Goal: Check status: Check status

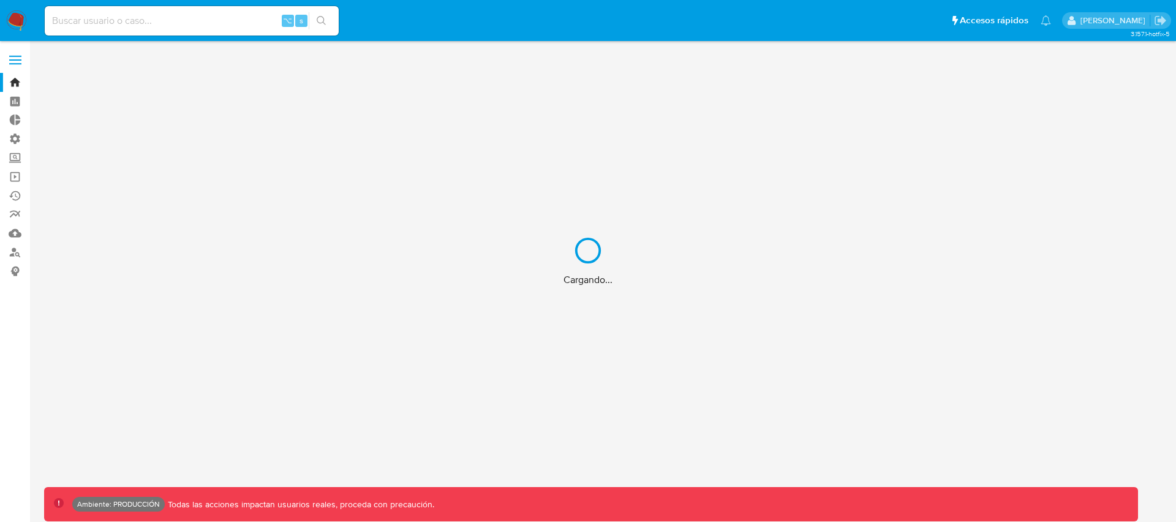
click at [118, 21] on div "Cargando..." at bounding box center [588, 261] width 1176 height 522
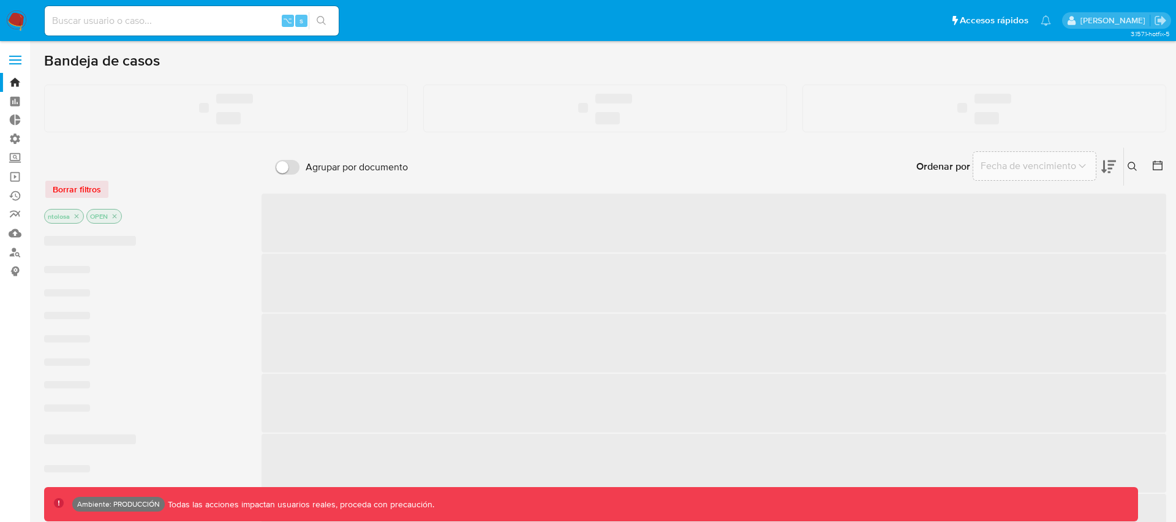
click at [131, 22] on input at bounding box center [192, 21] width 294 height 16
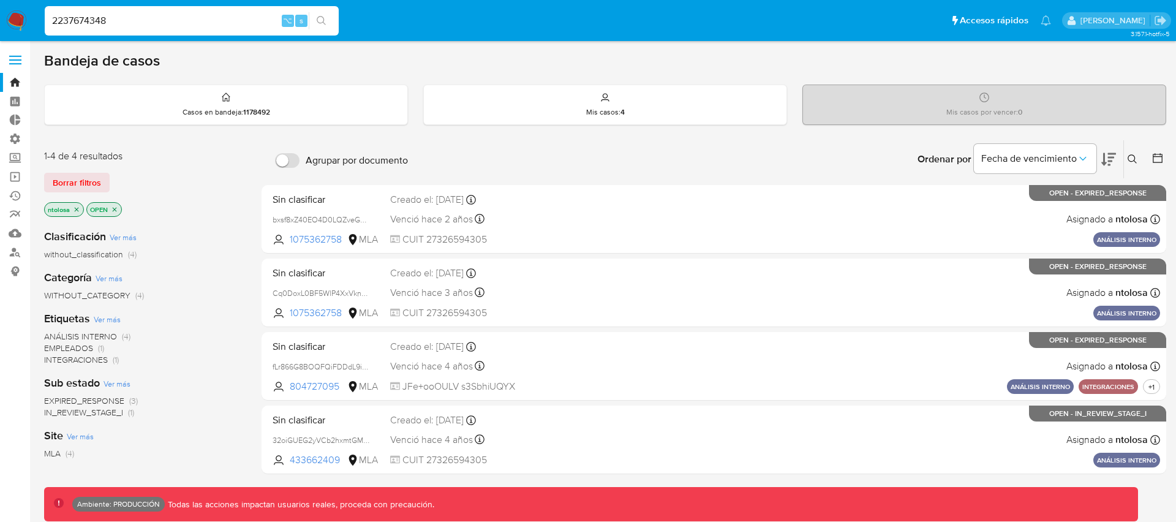
type input "2237674348"
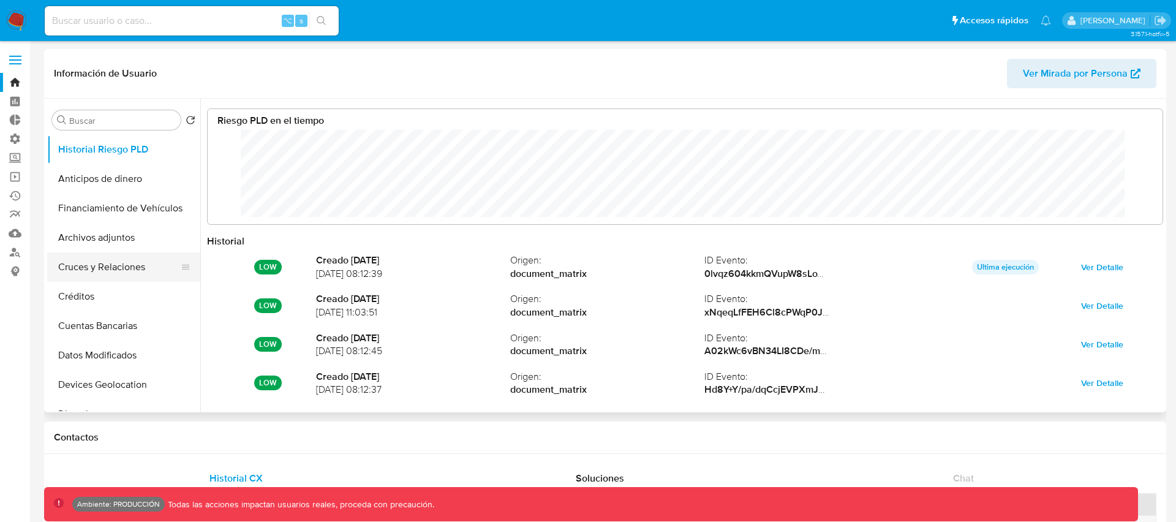
scroll to position [92, 931]
select select "10"
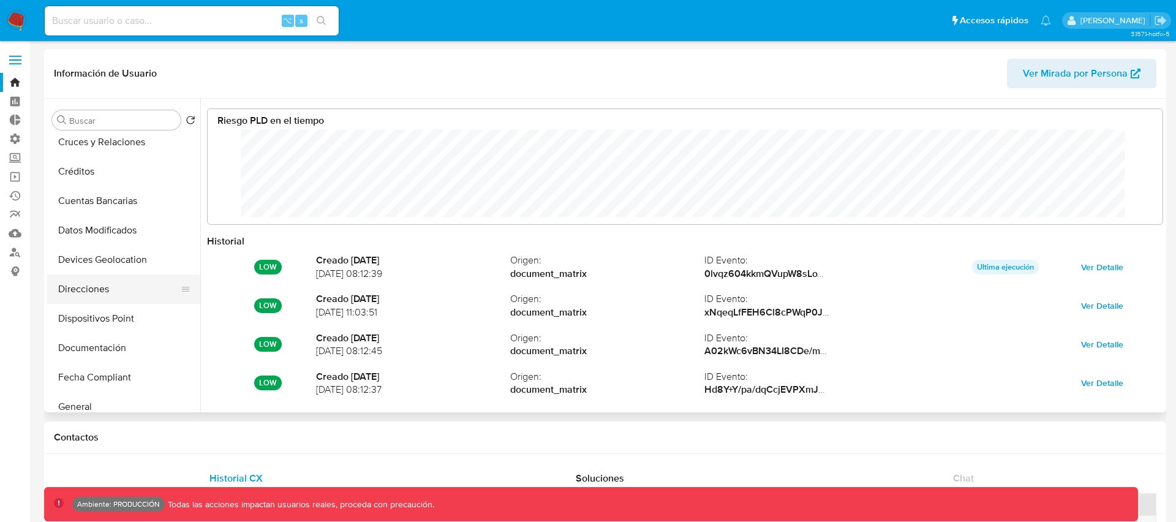
scroll to position [147, 0]
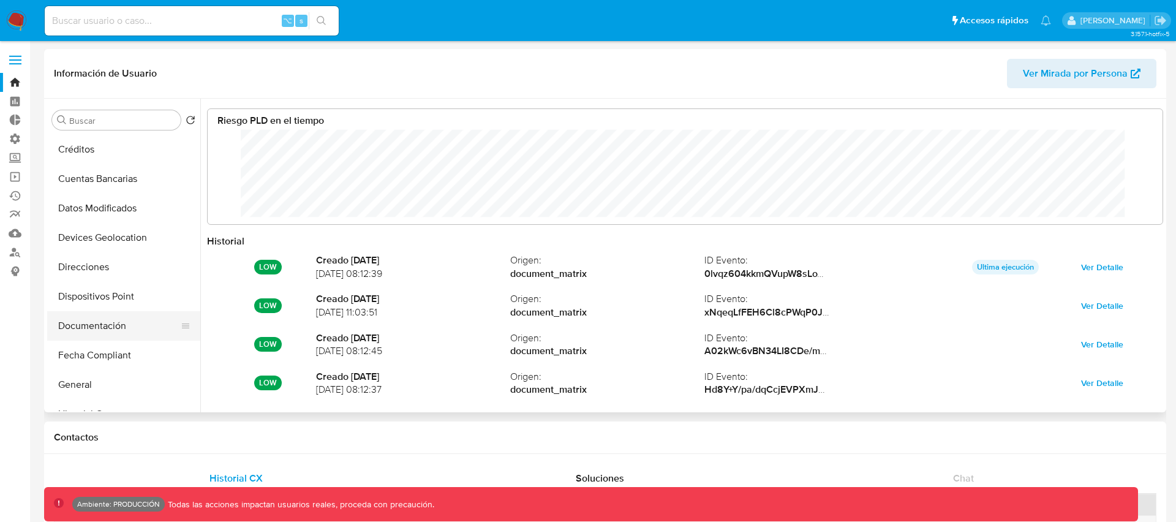
click at [99, 327] on button "Documentación" at bounding box center [118, 325] width 143 height 29
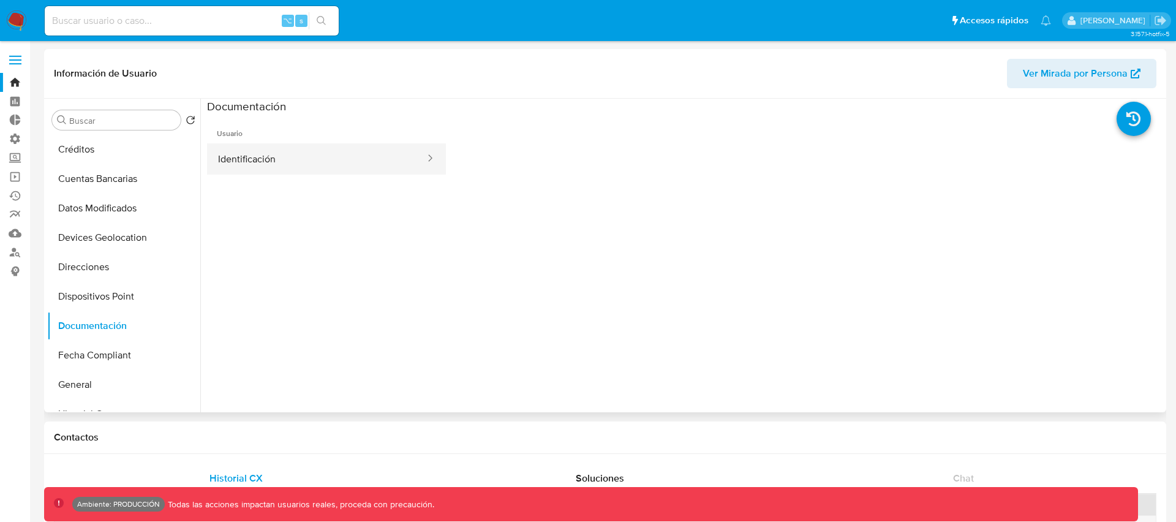
click at [255, 156] on button "Identificación" at bounding box center [316, 158] width 219 height 31
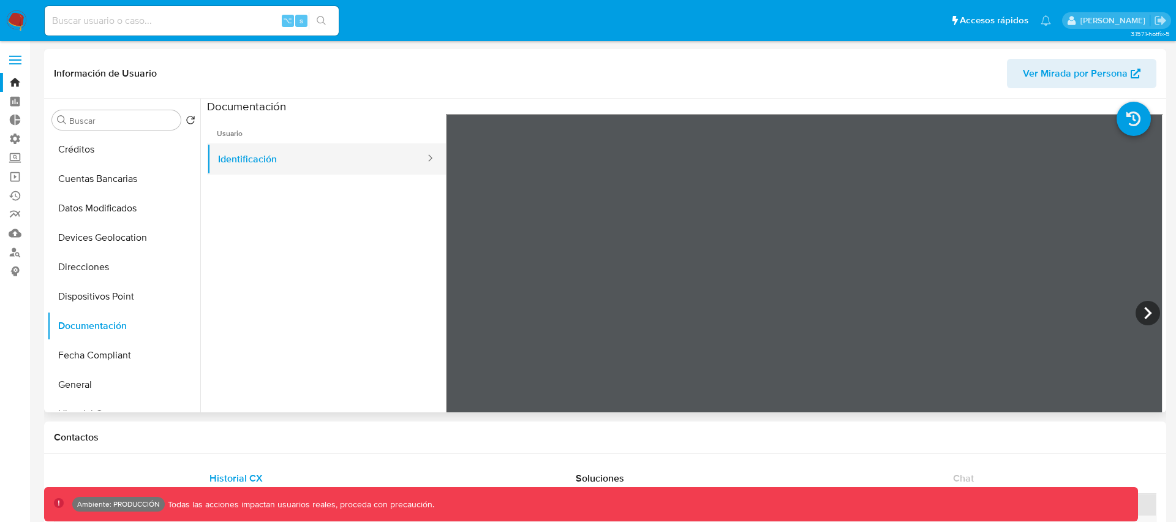
scroll to position [4, 0]
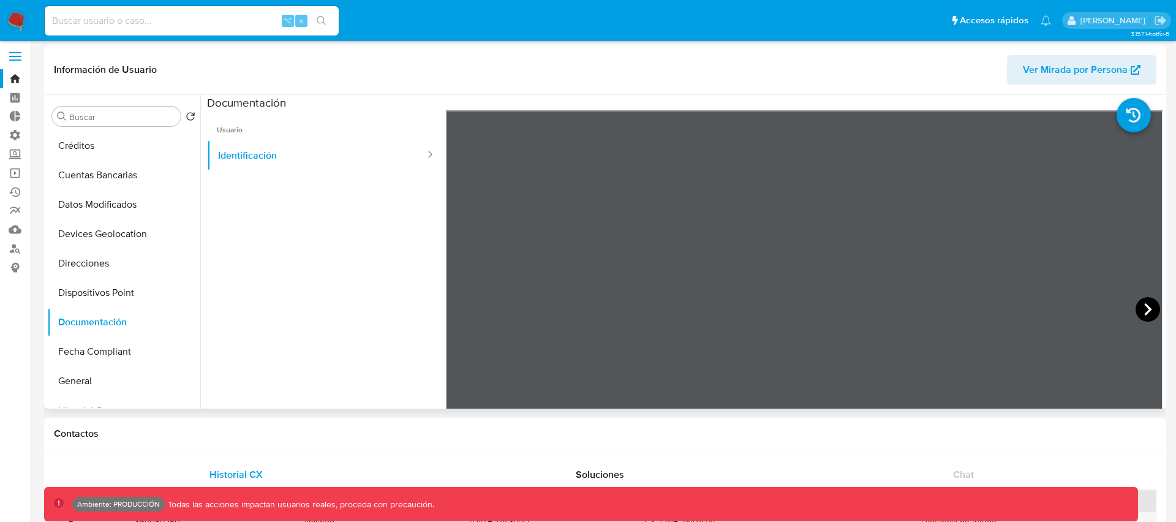
click at [1144, 314] on icon at bounding box center [1147, 309] width 7 height 12
click at [461, 313] on icon at bounding box center [461, 309] width 7 height 12
click at [1141, 311] on icon at bounding box center [1148, 309] width 25 height 25
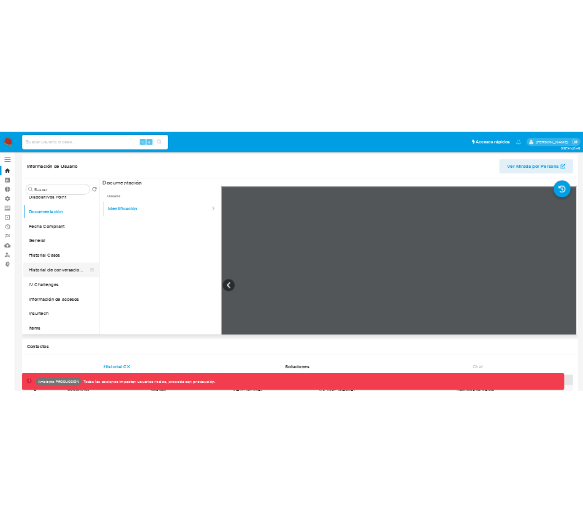
scroll to position [309, 0]
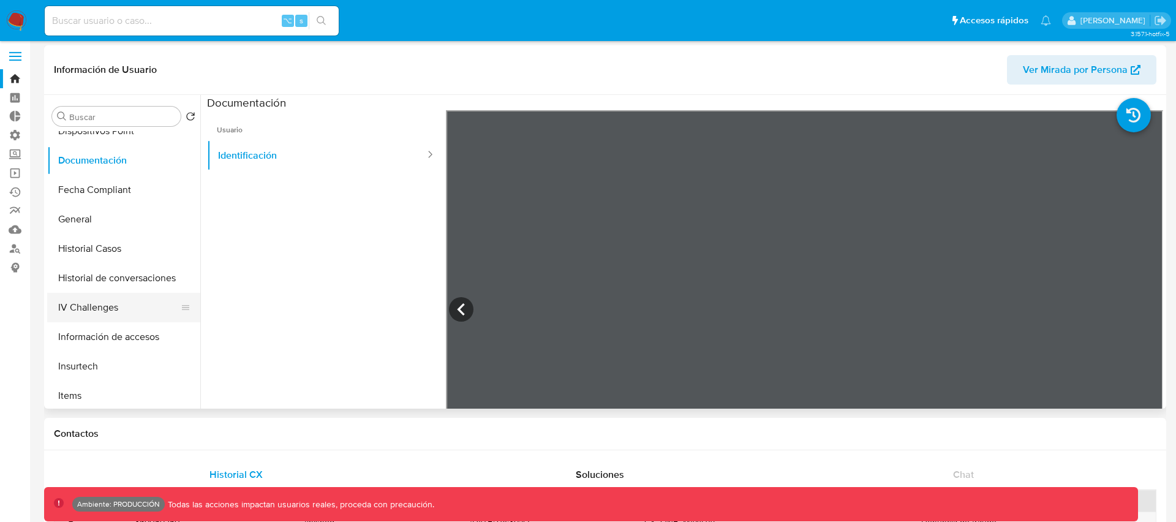
click at [96, 307] on button "IV Challenges" at bounding box center [118, 307] width 143 height 29
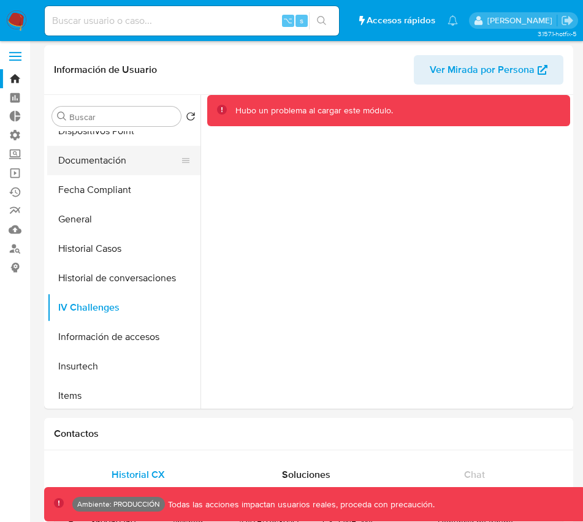
click at [93, 162] on button "Documentación" at bounding box center [118, 160] width 143 height 29
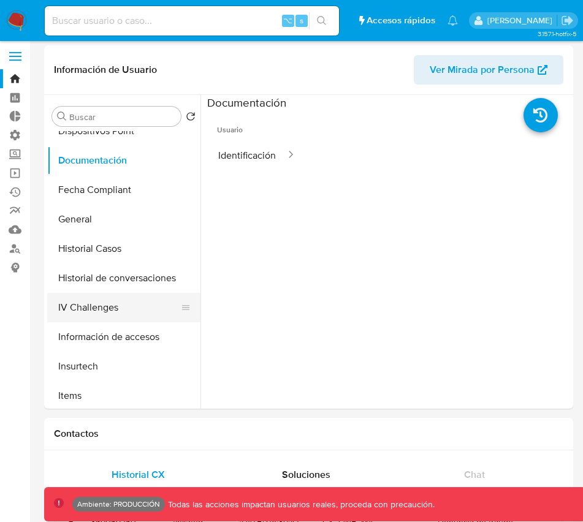
click at [82, 312] on button "IV Challenges" at bounding box center [118, 307] width 143 height 29
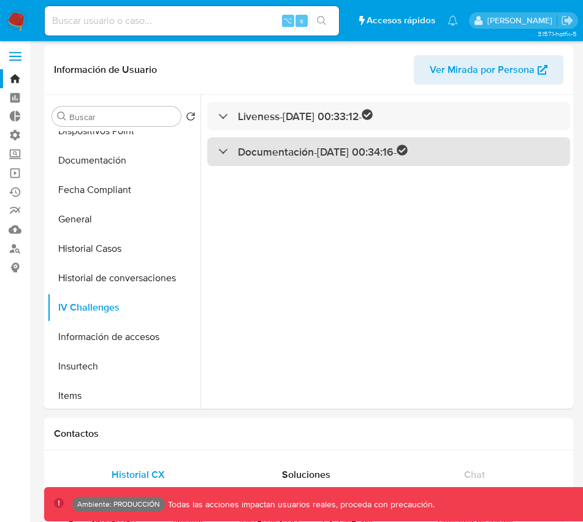
click at [218, 151] on div at bounding box center [218, 151] width 0 height 0
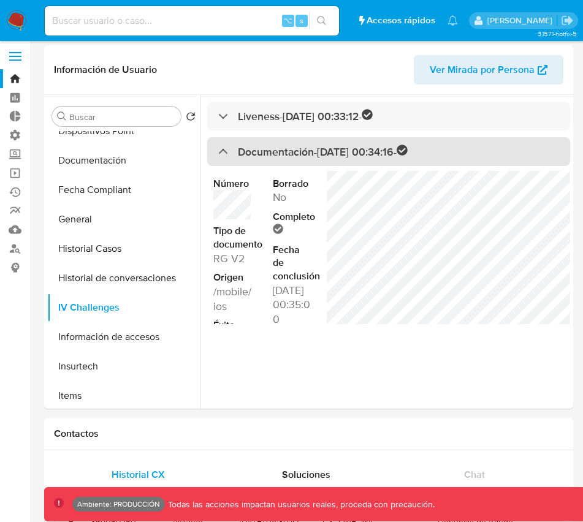
scroll to position [0, 0]
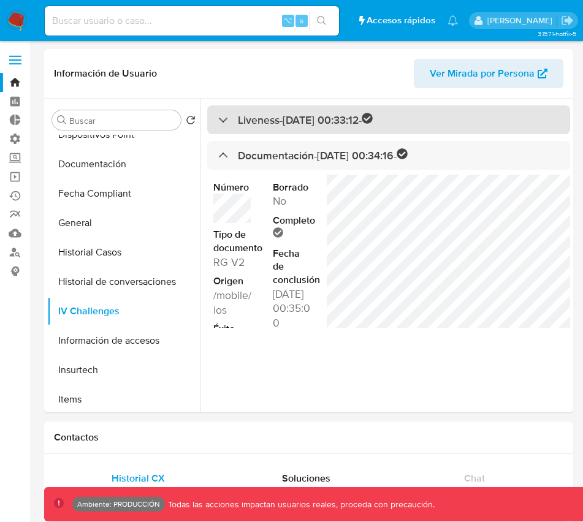
click at [218, 119] on div at bounding box center [218, 119] width 0 height 0
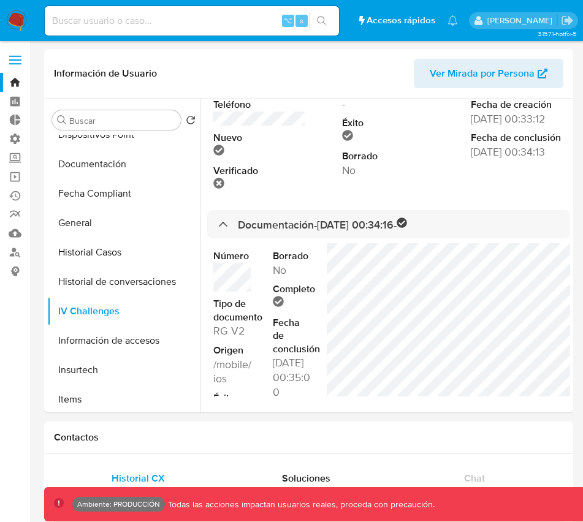
scroll to position [82, 0]
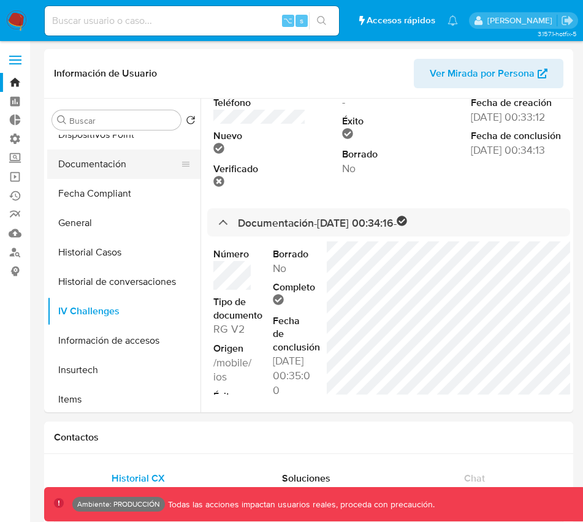
click at [82, 170] on button "Documentación" at bounding box center [118, 163] width 143 height 29
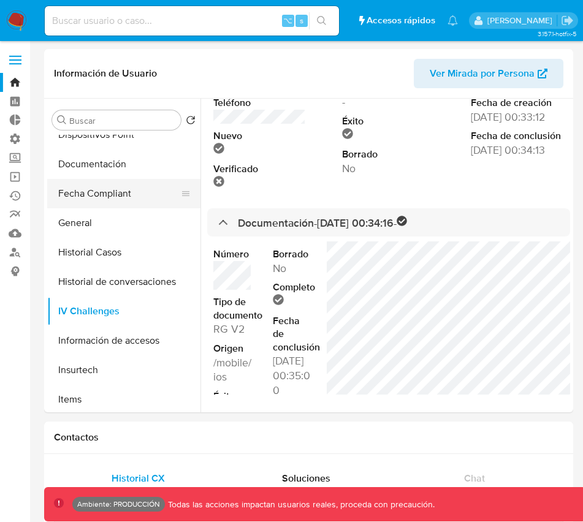
scroll to position [0, 0]
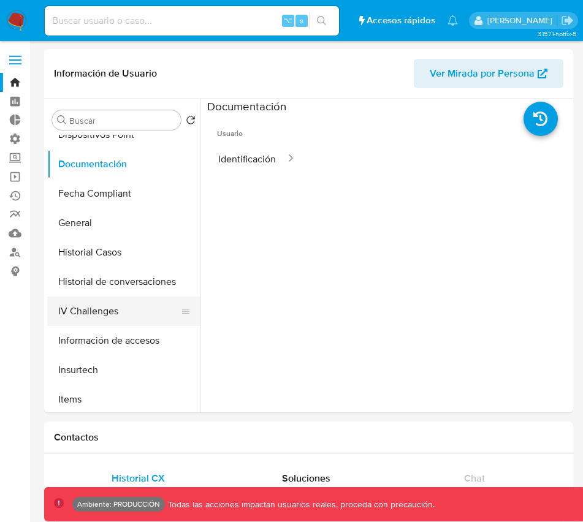
click at [81, 312] on button "IV Challenges" at bounding box center [118, 310] width 143 height 29
